Goal: Check status: Check status

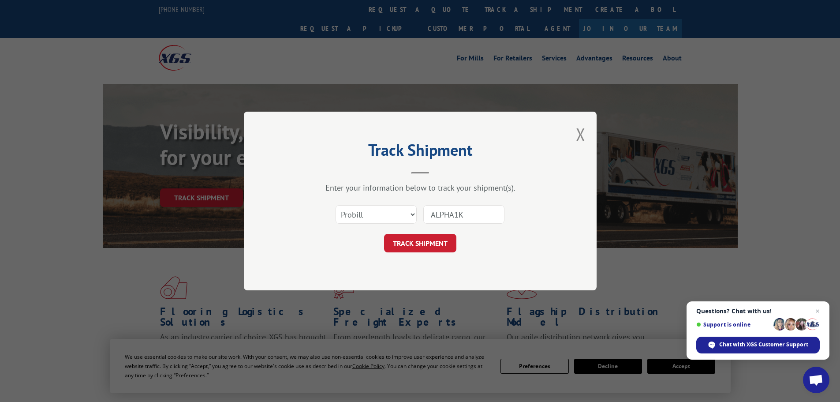
scroll to position [44, 0]
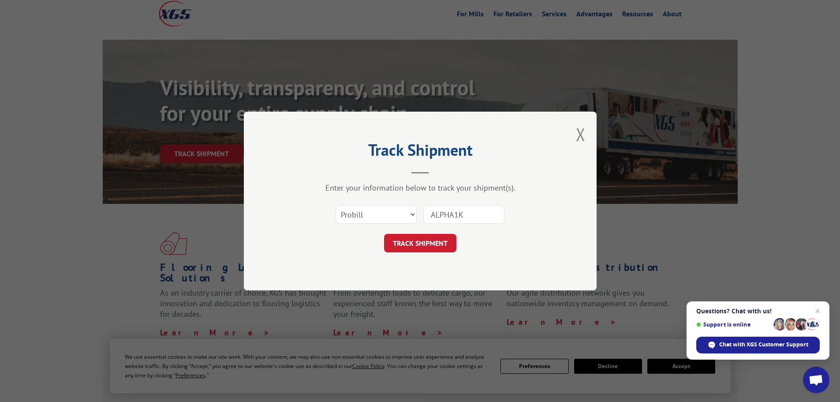
paste input "17108291"
type input "17108291"
click at [414, 248] on button "TRACK SHIPMENT" at bounding box center [420, 243] width 72 height 19
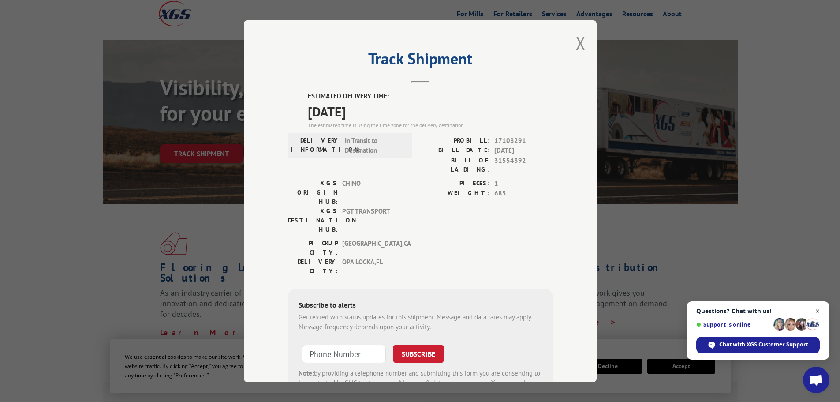
click at [820, 308] on span "Close chat" at bounding box center [818, 311] width 11 height 11
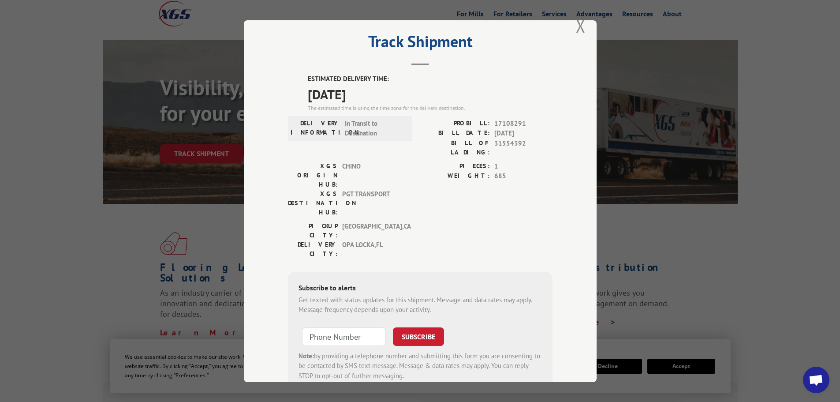
scroll to position [0, 0]
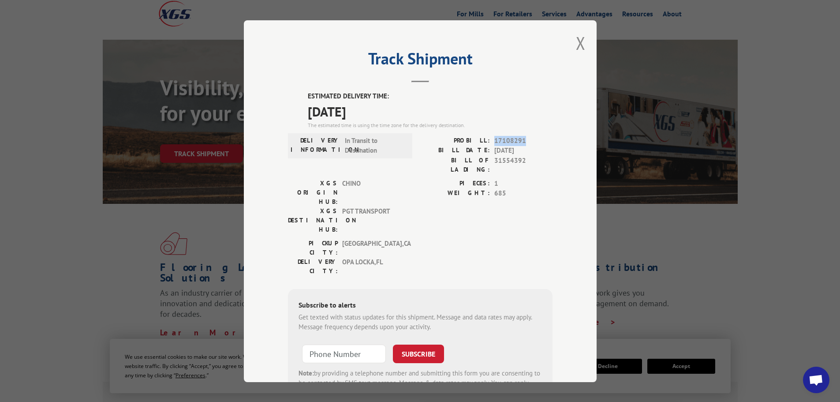
drag, startPoint x: 522, startPoint y: 139, endPoint x: 492, endPoint y: 143, distance: 30.3
click at [495, 143] on span "17108291" at bounding box center [524, 140] width 58 height 10
copy span "17108291"
click at [578, 38] on button "Close modal" at bounding box center [581, 42] width 10 height 23
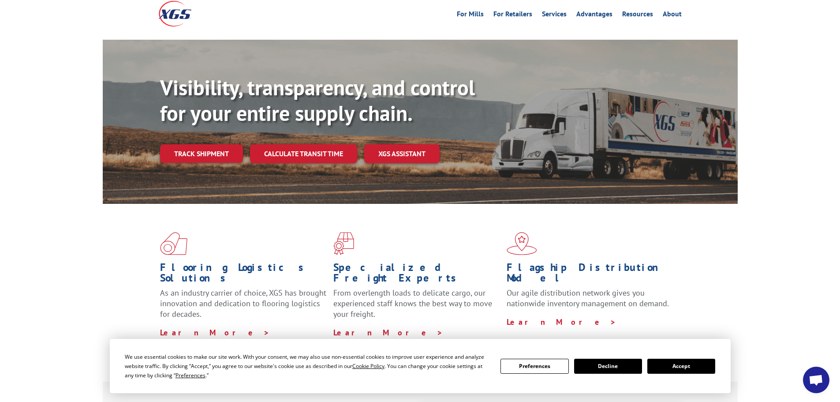
click at [819, 385] on span "Open chat" at bounding box center [816, 381] width 15 height 12
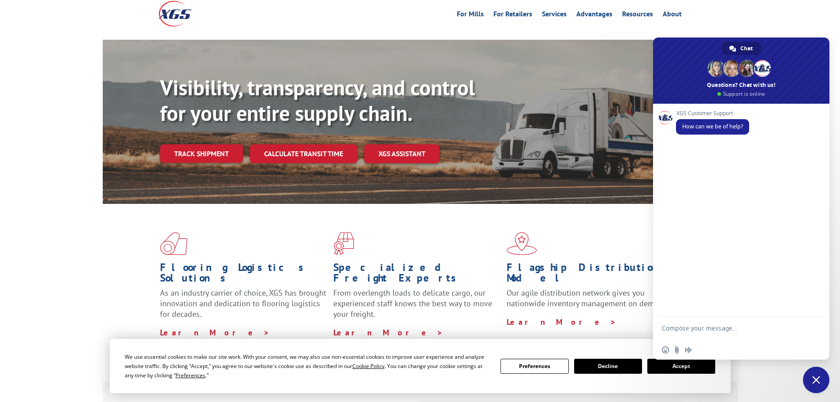
click at [705, 324] on form at bounding box center [731, 329] width 139 height 25
click at [719, 321] on form at bounding box center [731, 329] width 139 height 25
click at [715, 324] on textarea "Compose your message..." at bounding box center [731, 332] width 139 height 16
paste textarea "17108291"
type textarea "17108291"
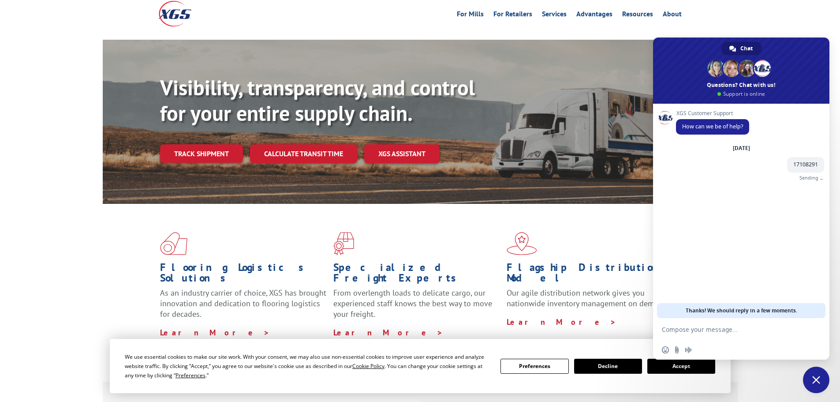
drag, startPoint x: 192, startPoint y: 125, endPoint x: 196, endPoint y: 128, distance: 4.5
click at [192, 144] on link "Track shipment" at bounding box center [201, 153] width 83 height 19
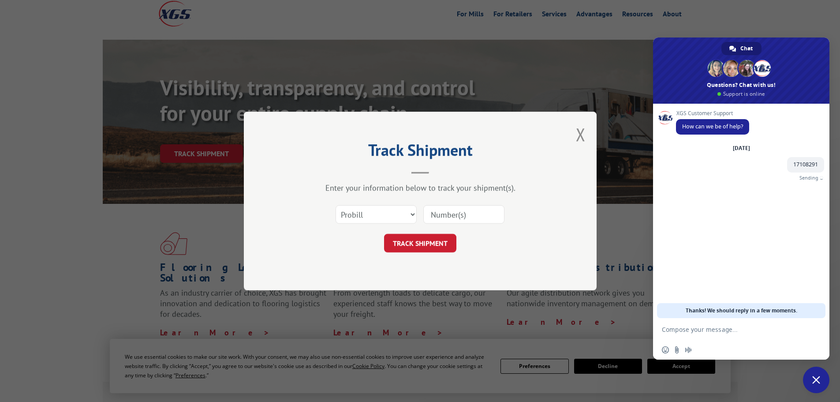
click at [446, 207] on input at bounding box center [464, 214] width 81 height 19
paste input "17108291"
type input "17108291"
click at [413, 241] on button "TRACK SHIPMENT" at bounding box center [420, 243] width 72 height 19
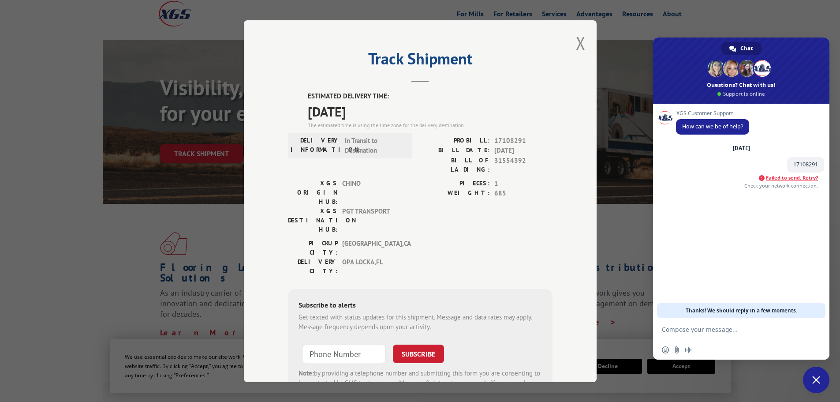
click at [582, 49] on div "Track Shipment ESTIMATED DELIVERY TIME: [DATE] The estimated time is using the …" at bounding box center [420, 201] width 353 height 362
click at [578, 46] on button "Close modal" at bounding box center [581, 42] width 10 height 23
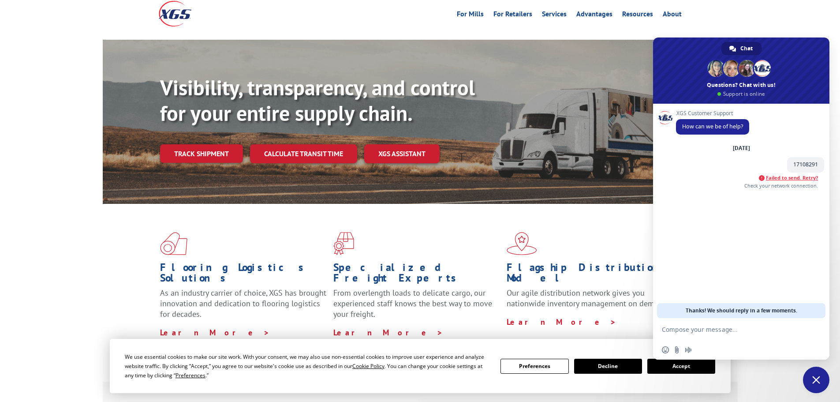
click at [784, 180] on span "Failed to send. Retry?" at bounding box center [792, 178] width 52 height 6
click at [210, 144] on link "Track shipment" at bounding box center [201, 153] width 83 height 19
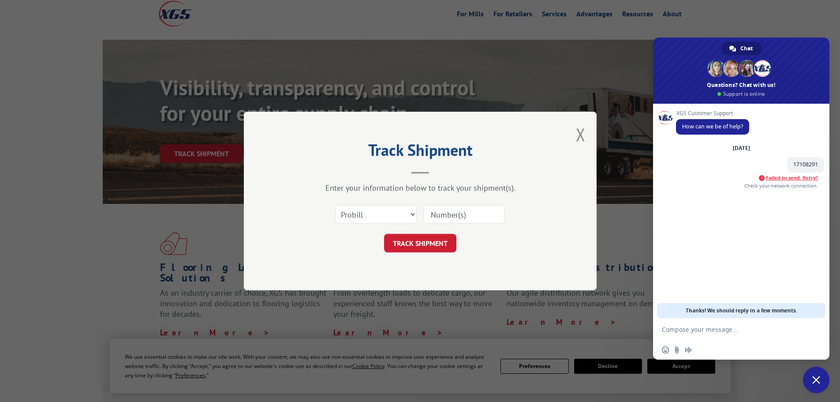
paste input "17108291"
type input "17108291"
click at [424, 246] on button "TRACK SHIPMENT" at bounding box center [420, 243] width 72 height 19
